Goal: Transaction & Acquisition: Purchase product/service

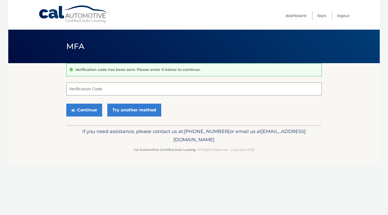
click at [82, 89] on input "Verification Code" at bounding box center [193, 89] width 255 height 13
type input "053367"
click at [92, 111] on button "Continue" at bounding box center [84, 110] width 36 height 13
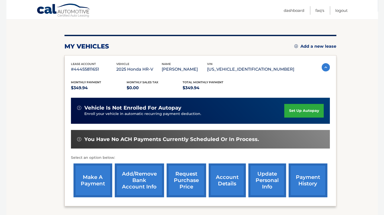
scroll to position [77, 0]
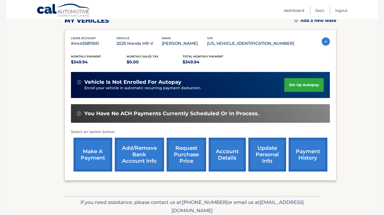
click at [99, 154] on link "make a payment" at bounding box center [93, 155] width 39 height 34
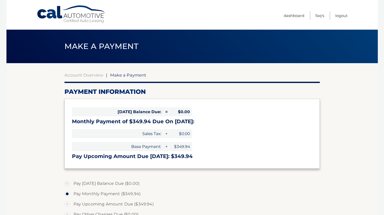
select select "Yzc5Y2M5NjQtNDU3ZS00OGI1LWE4OTUtYzlkZjYzMTM4ZmE1"
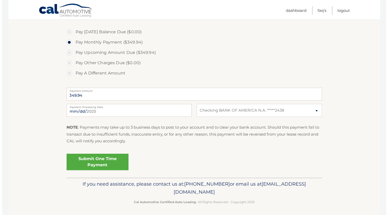
scroll to position [153, 0]
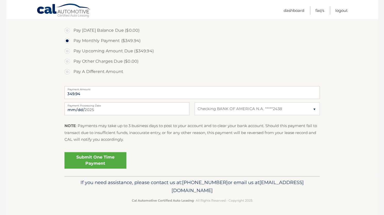
click at [90, 158] on link "Submit One Time Payment" at bounding box center [95, 160] width 62 height 17
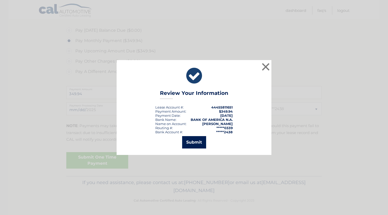
click at [191, 141] on button "Submit" at bounding box center [194, 142] width 24 height 12
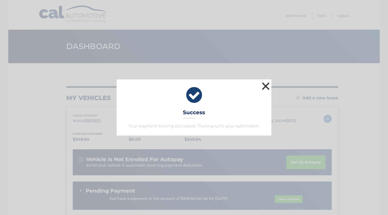
click at [265, 84] on button "×" at bounding box center [266, 86] width 10 height 10
